Goal: Transaction & Acquisition: Obtain resource

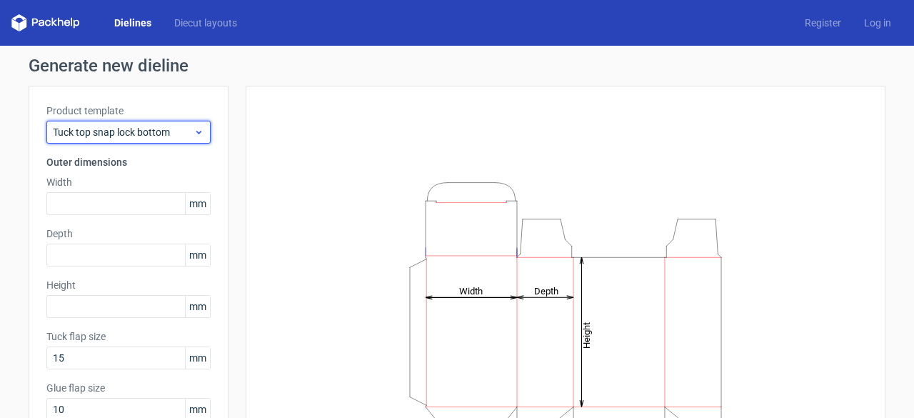
click at [131, 131] on span "Tuck top snap lock bottom" at bounding box center [123, 132] width 141 height 14
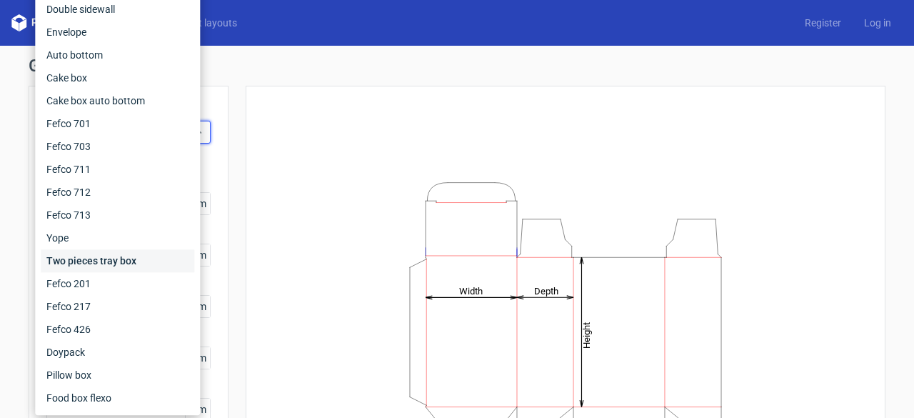
click at [119, 261] on div "Two pieces tray box" at bounding box center [118, 260] width 154 height 23
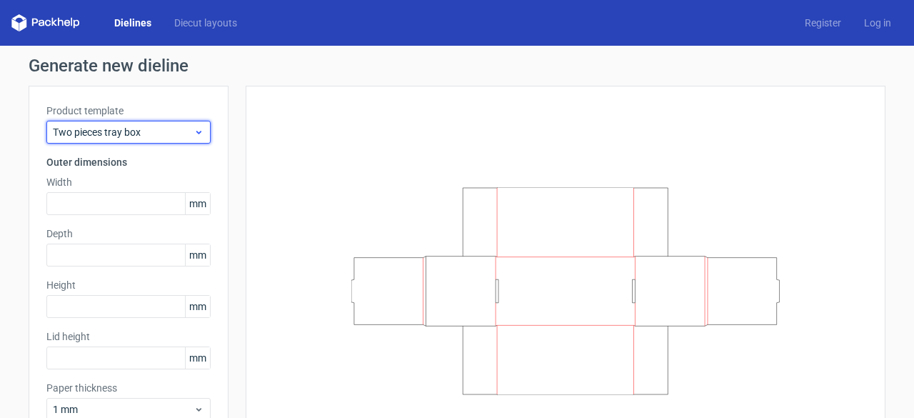
click at [163, 138] on span "Two pieces tray box" at bounding box center [123, 132] width 141 height 14
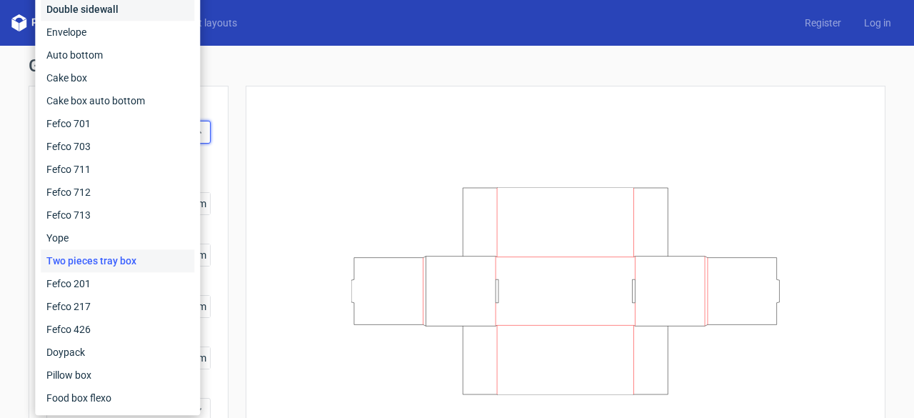
click at [149, 15] on div "Double sidewall" at bounding box center [118, 9] width 154 height 23
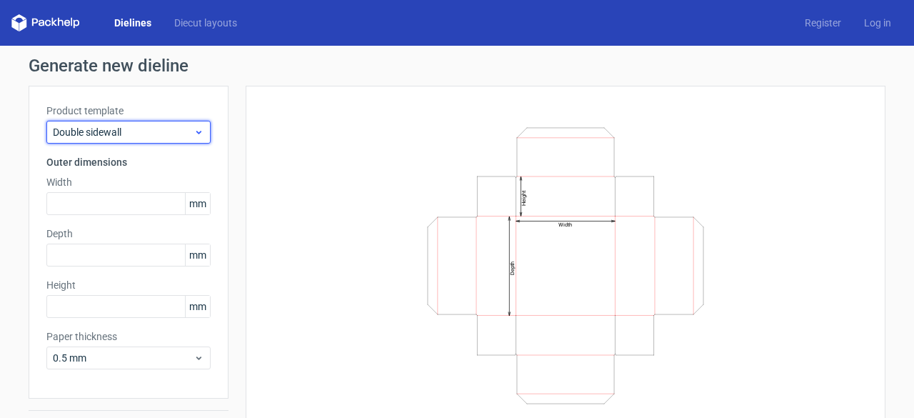
click at [196, 131] on use at bounding box center [198, 133] width 5 height 4
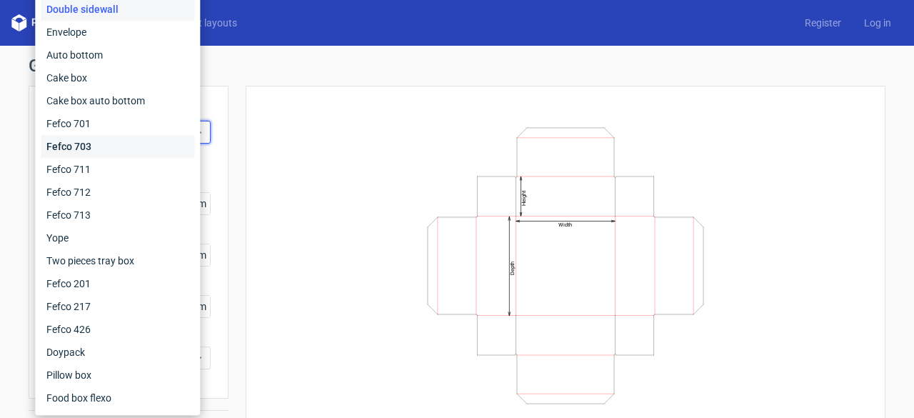
click at [148, 149] on div "Fefco 703" at bounding box center [118, 146] width 154 height 23
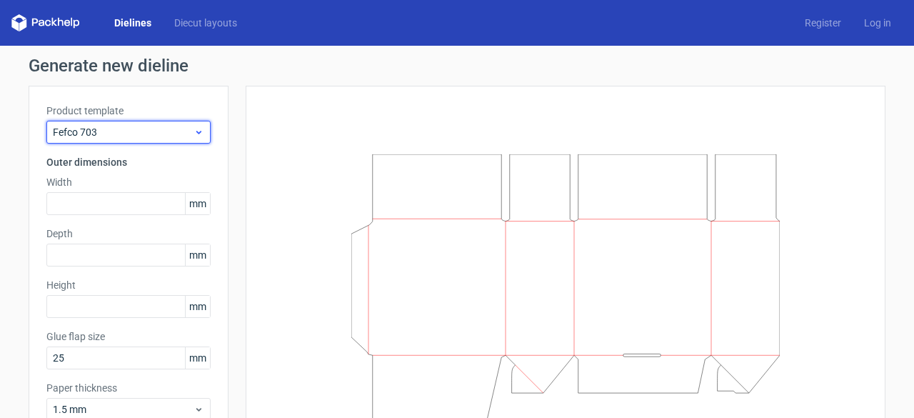
click at [183, 134] on span "Fefco 703" at bounding box center [123, 132] width 141 height 14
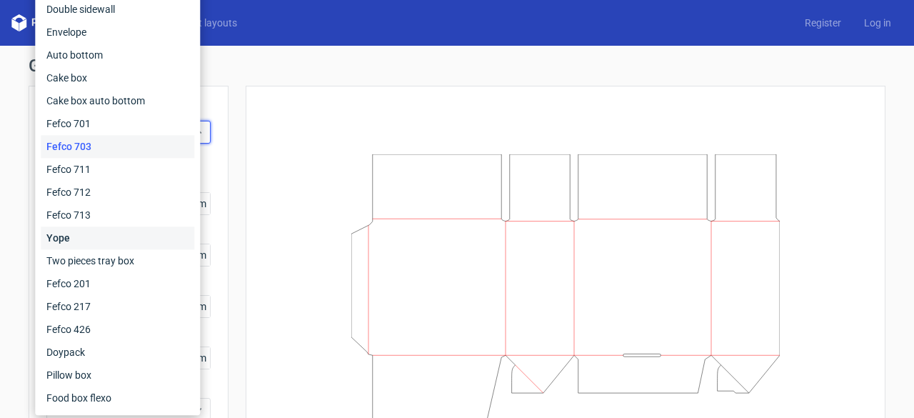
click at [167, 245] on div "Yope" at bounding box center [118, 237] width 154 height 23
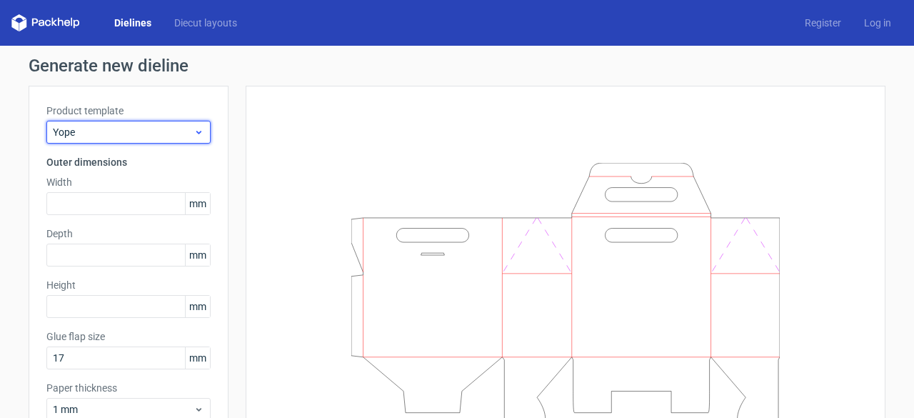
click at [192, 139] on div "Yope" at bounding box center [128, 132] width 164 height 23
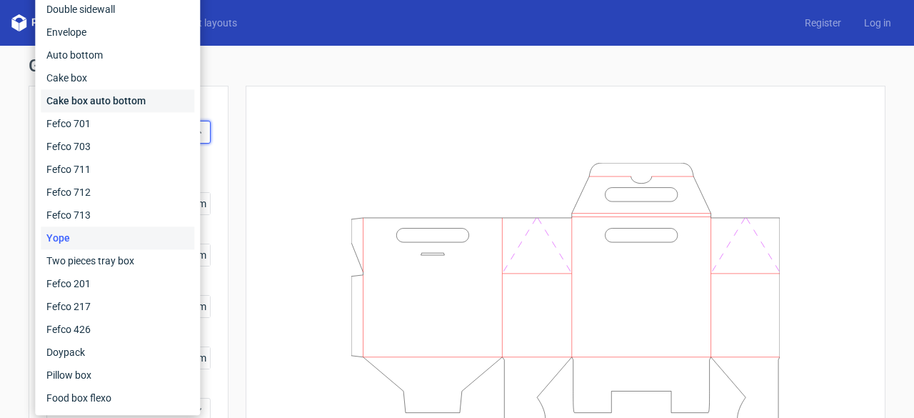
click at [166, 100] on div "Cake box auto bottom" at bounding box center [118, 100] width 154 height 23
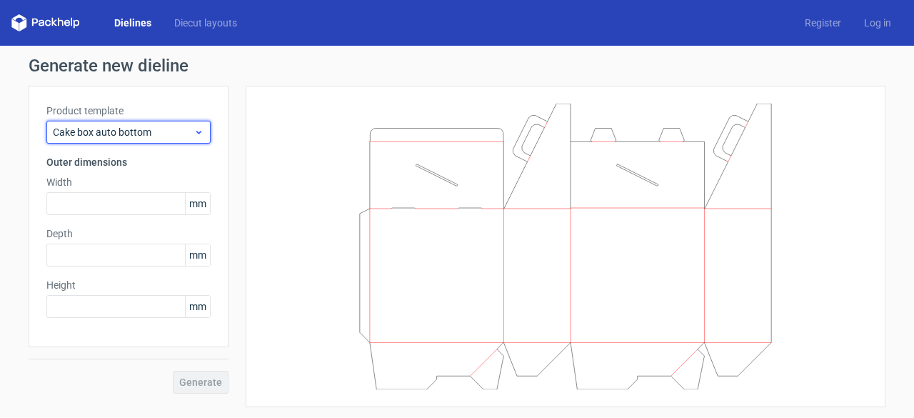
click at [194, 122] on div "Cake box auto bottom" at bounding box center [128, 132] width 164 height 23
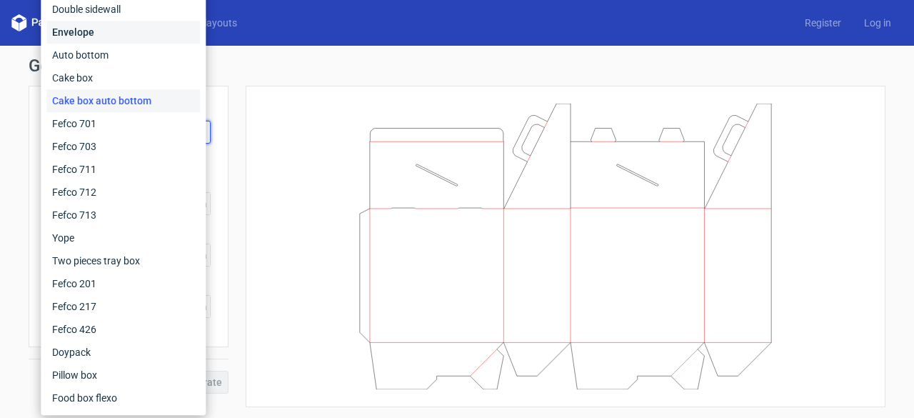
click at [166, 31] on div "Envelope" at bounding box center [123, 32] width 154 height 23
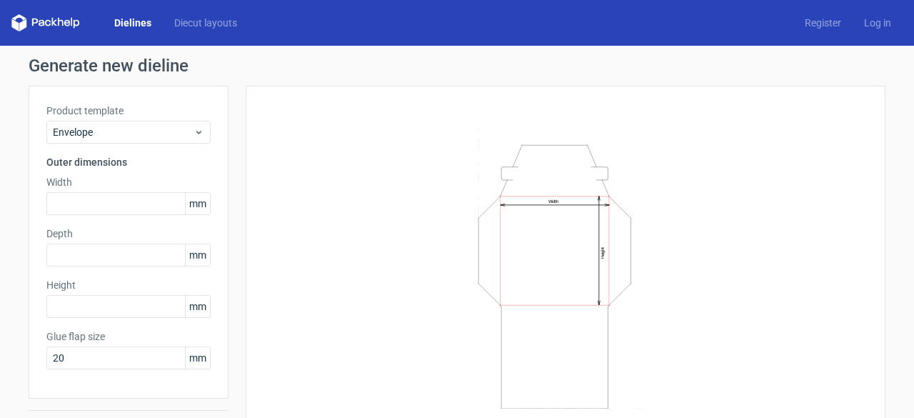
scroll to position [37, 0]
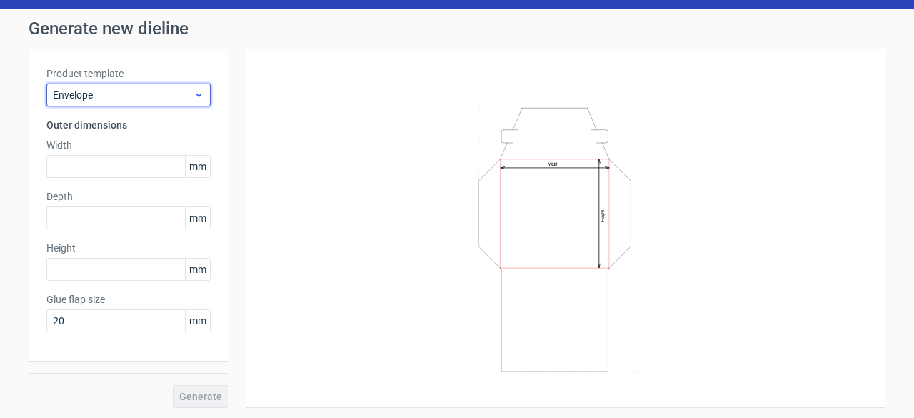
click at [194, 97] on icon at bounding box center [199, 94] width 11 height 11
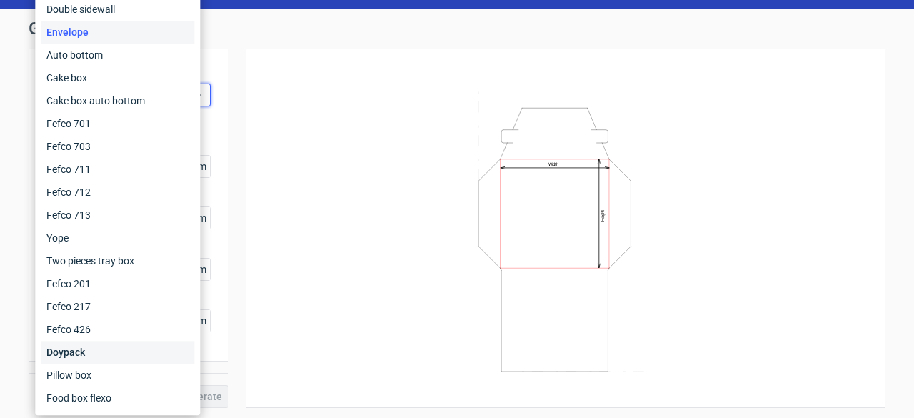
click at [109, 355] on div "Doypack" at bounding box center [118, 352] width 154 height 23
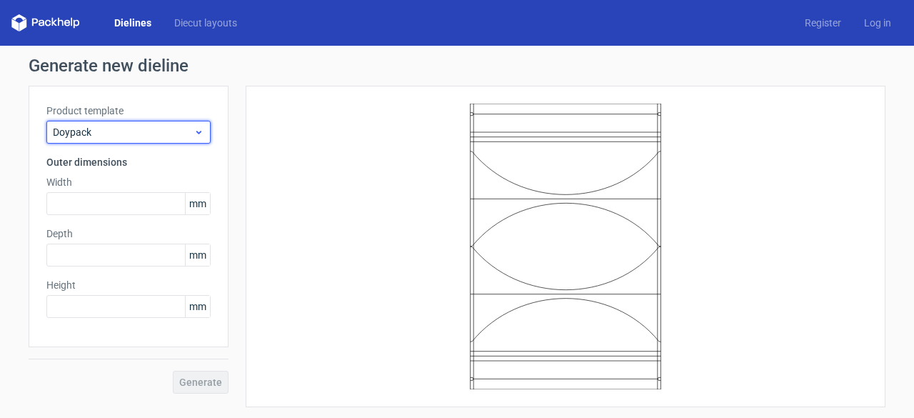
click at [197, 128] on icon at bounding box center [199, 131] width 11 height 11
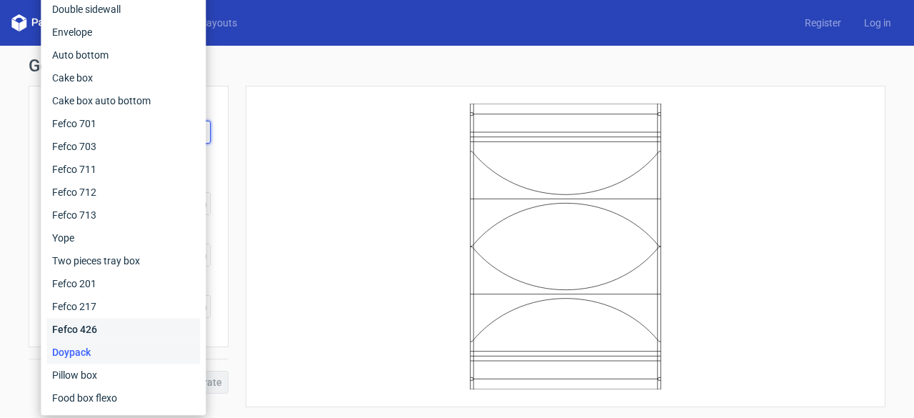
click at [156, 321] on div "Fefco 426" at bounding box center [123, 329] width 154 height 23
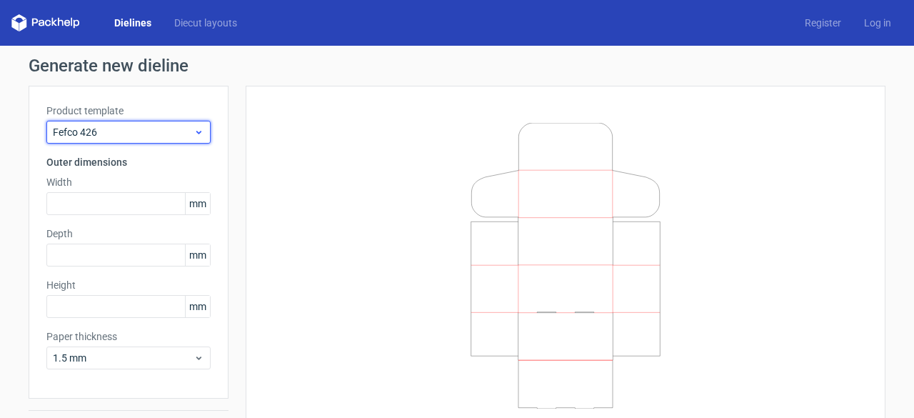
click at [194, 131] on icon at bounding box center [199, 131] width 11 height 11
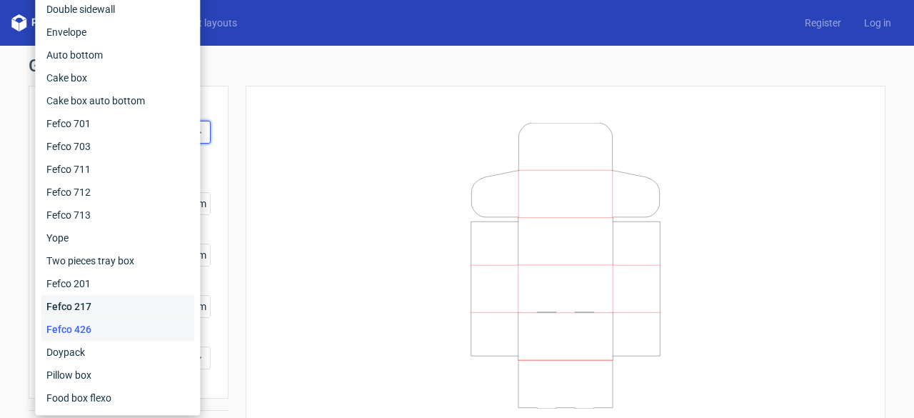
click at [143, 299] on div "Fefco 217" at bounding box center [118, 306] width 154 height 23
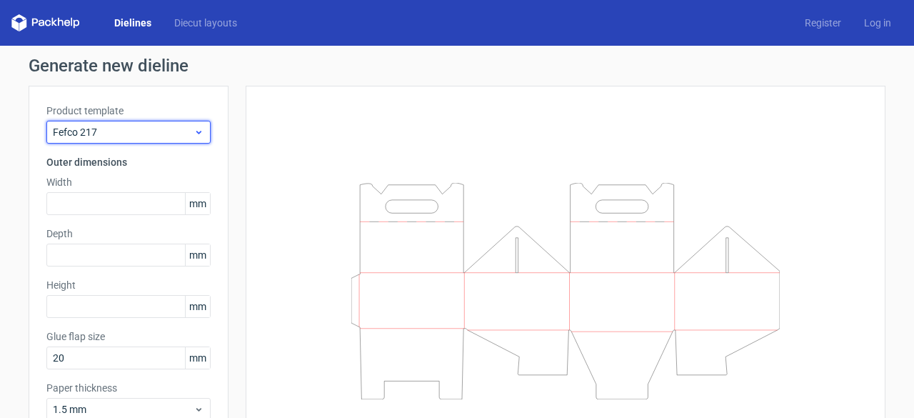
click at [176, 131] on span "Fefco 217" at bounding box center [123, 132] width 141 height 14
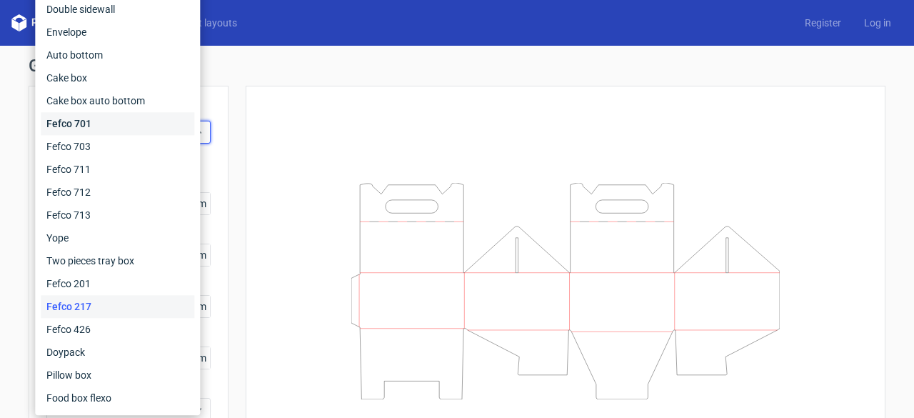
click at [114, 118] on div "Fefco 701" at bounding box center [118, 123] width 154 height 23
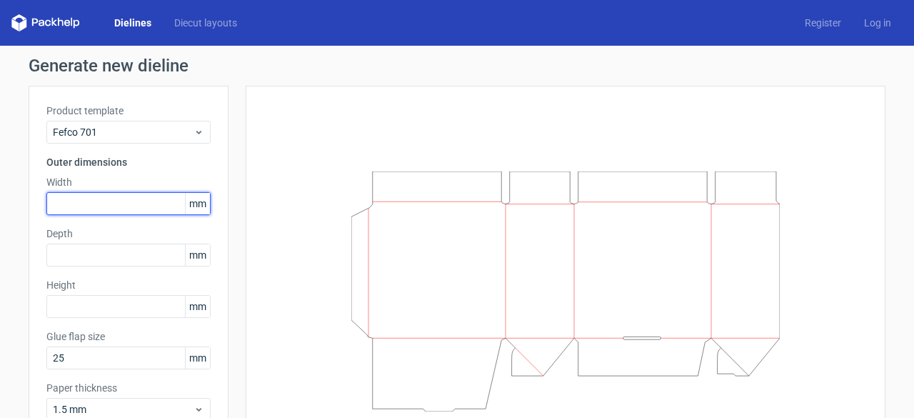
click at [139, 201] on input "text" at bounding box center [128, 203] width 164 height 23
type input "6"
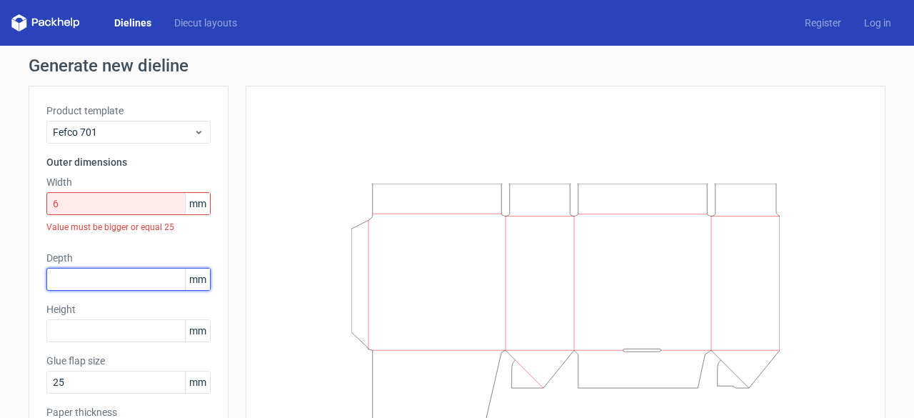
click at [142, 254] on div "Depth mm" at bounding box center [128, 271] width 164 height 40
click at [126, 210] on input "6" at bounding box center [128, 203] width 164 height 23
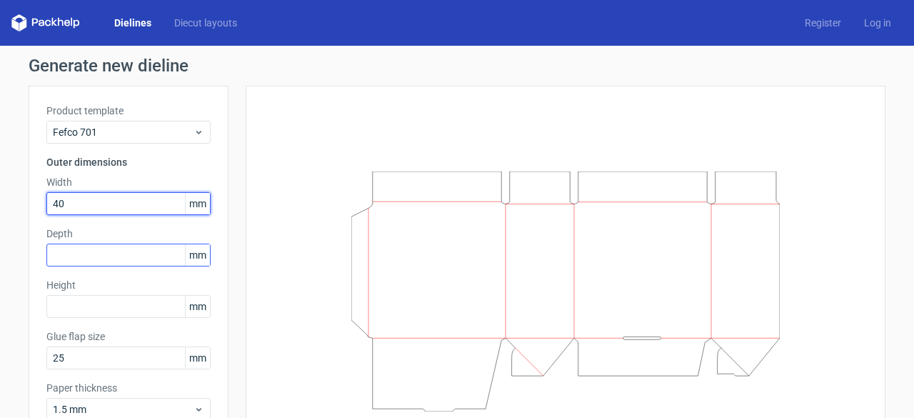
type input "40"
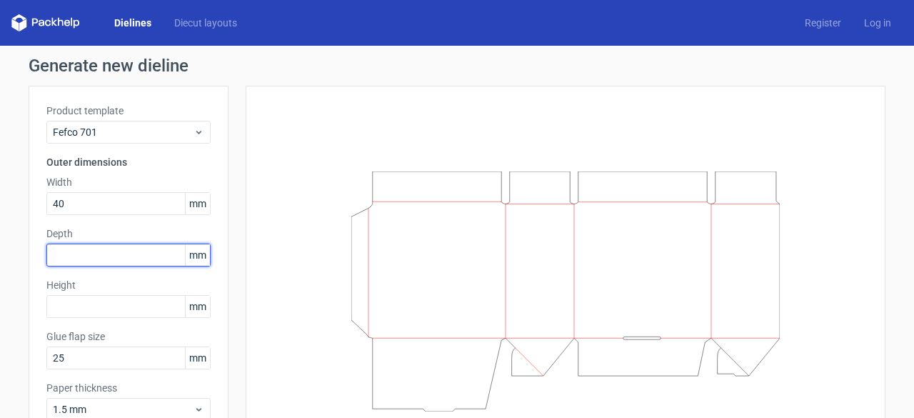
click at [141, 255] on input "text" at bounding box center [128, 255] width 164 height 23
type input "40"
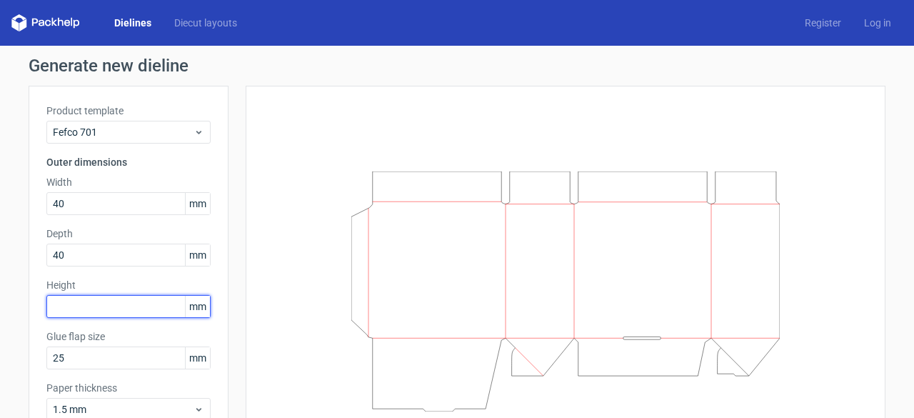
click at [152, 306] on input "text" at bounding box center [128, 306] width 164 height 23
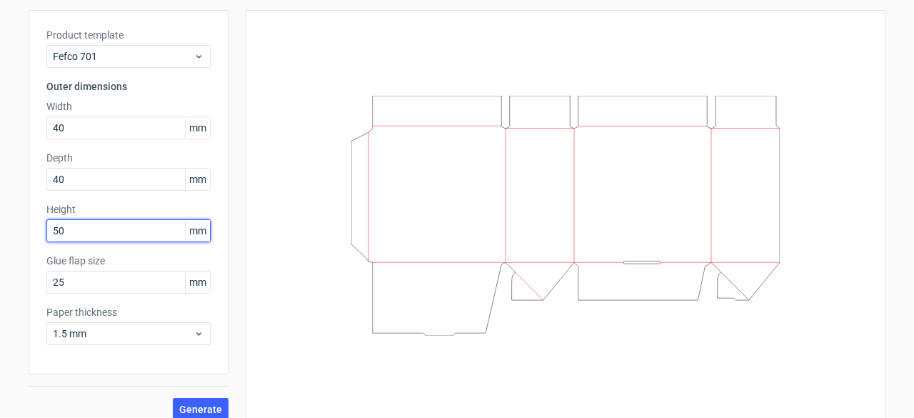
scroll to position [89, 0]
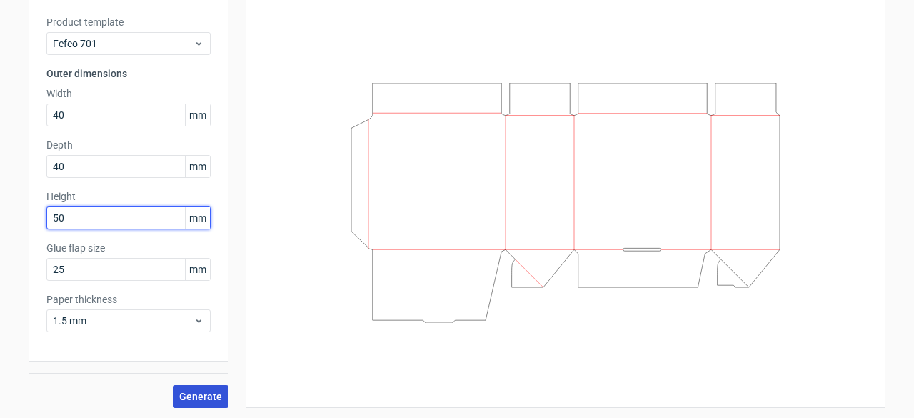
type input "50"
click at [196, 392] on span "Generate" at bounding box center [200, 396] width 43 height 10
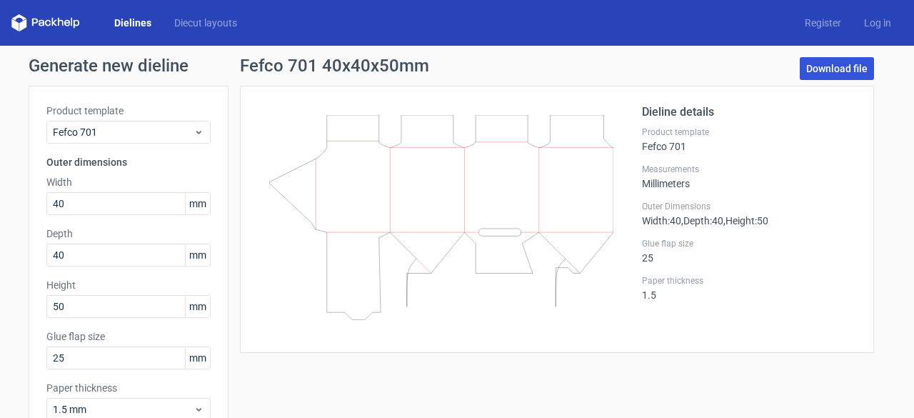
click at [816, 66] on link "Download file" at bounding box center [837, 68] width 74 height 23
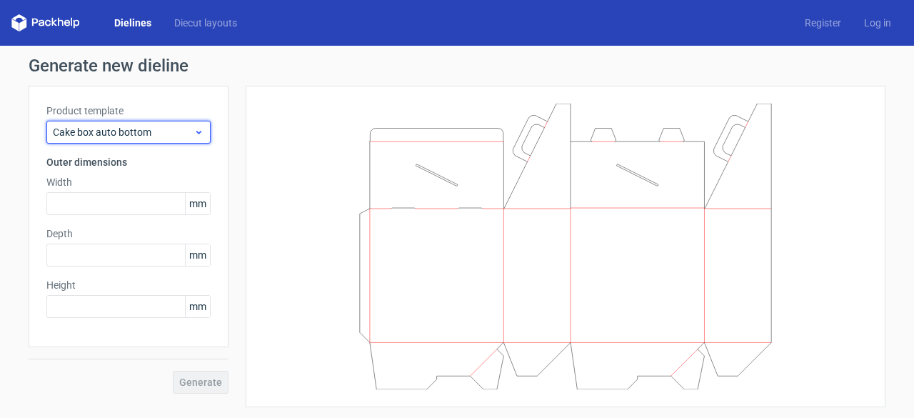
click at [194, 129] on icon at bounding box center [199, 131] width 11 height 11
